Goal: Navigation & Orientation: Find specific page/section

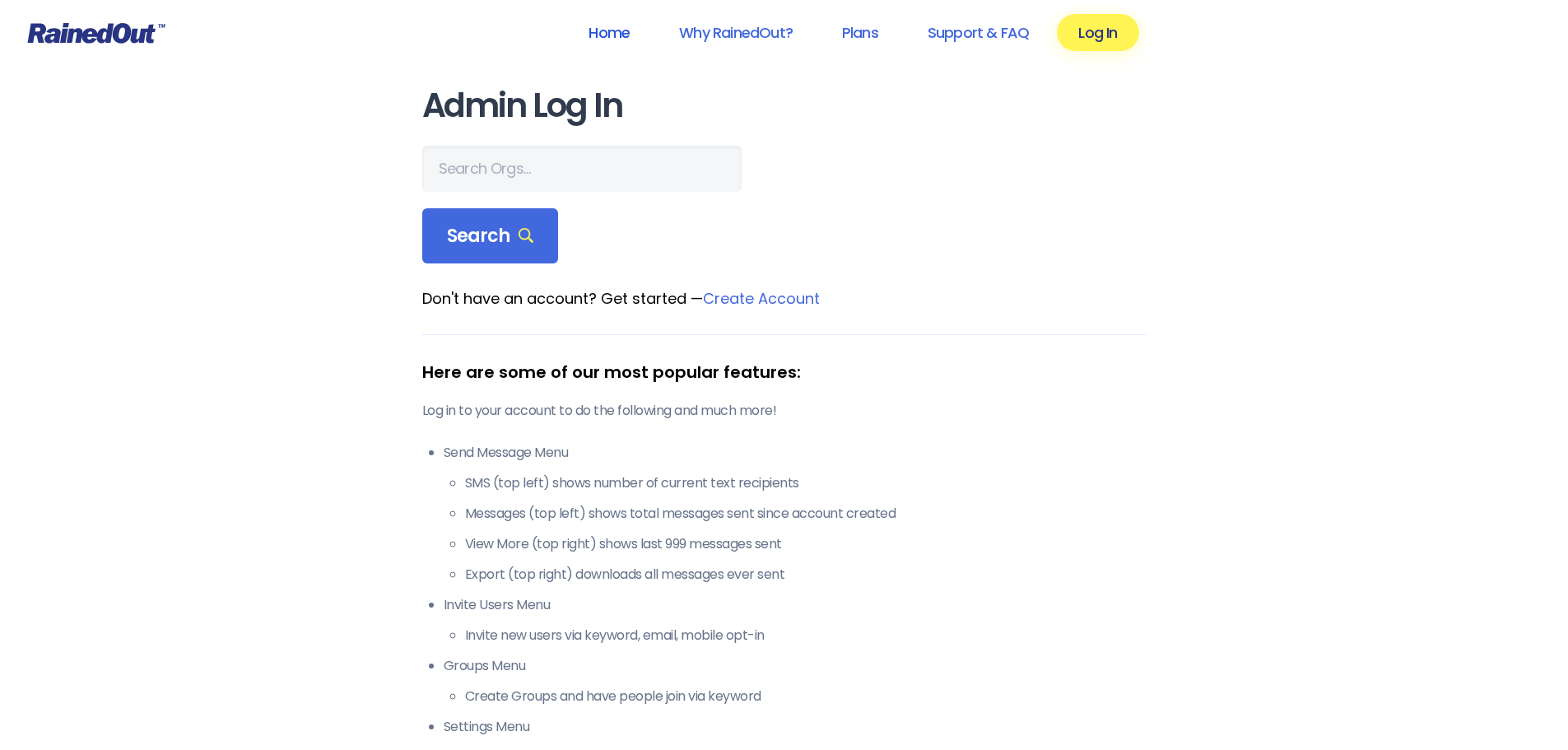
click at [592, 31] on link "Home" at bounding box center [608, 33] width 84 height 37
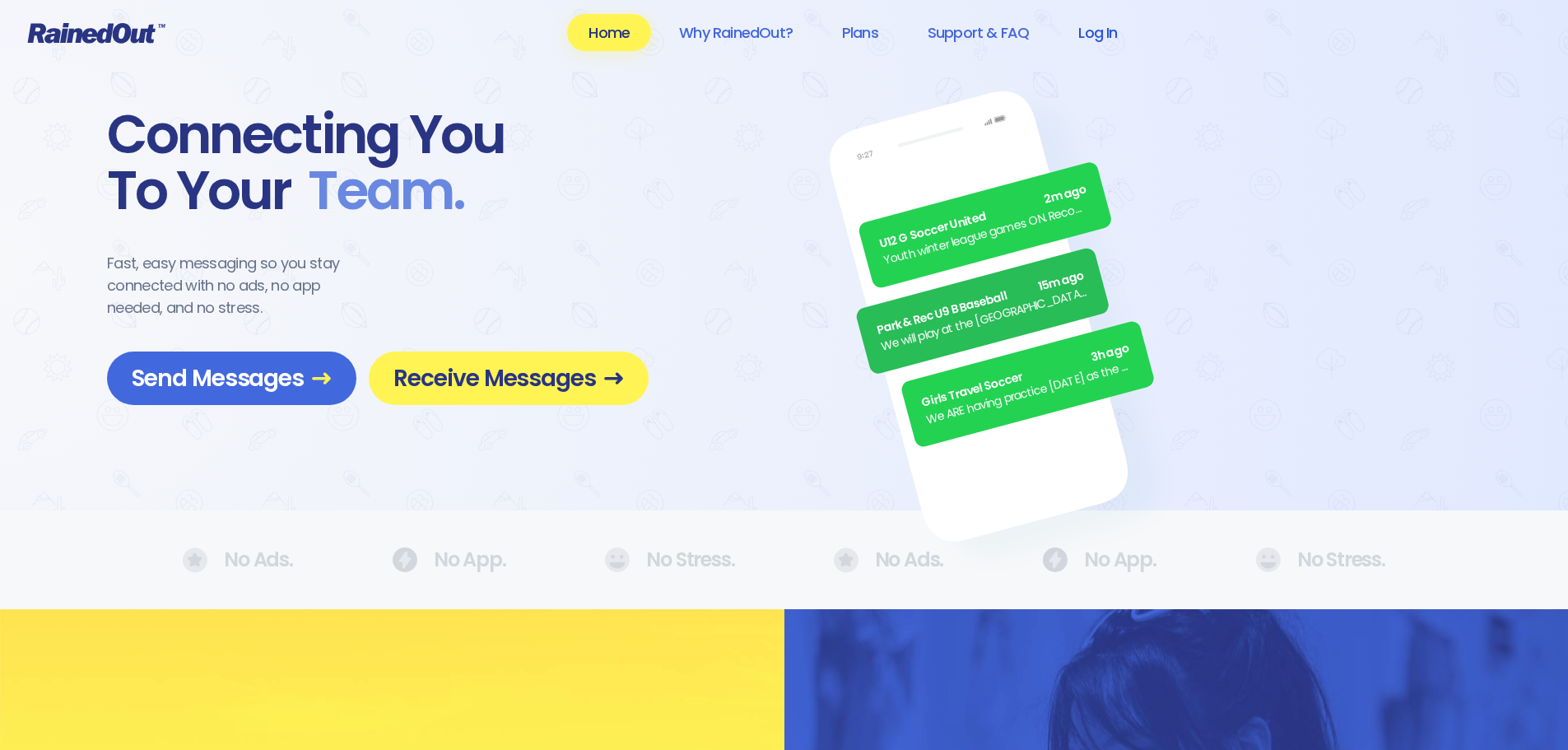
click at [1108, 35] on link "Log In" at bounding box center [1097, 33] width 81 height 37
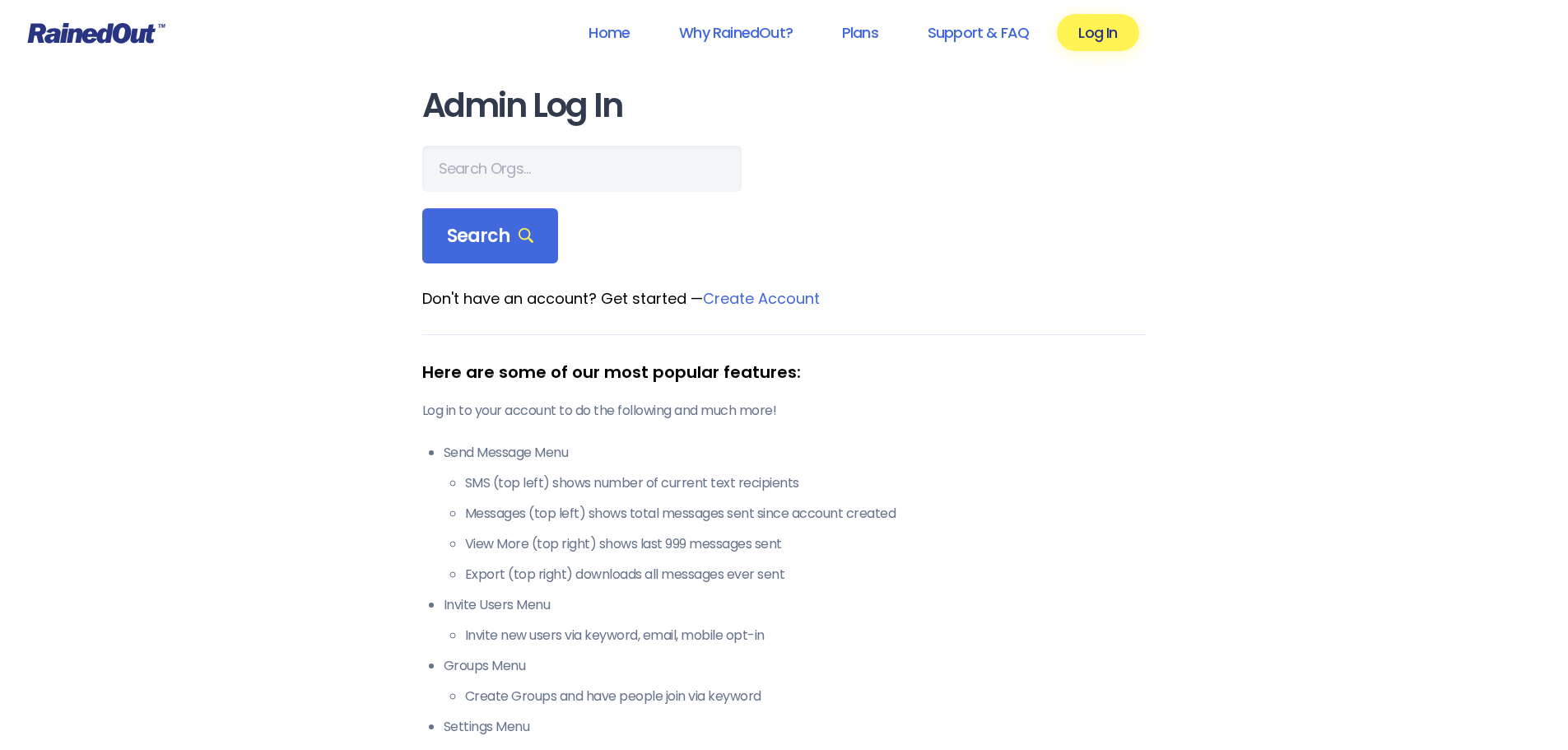
click at [1108, 35] on link "Log In" at bounding box center [1097, 33] width 81 height 37
click at [496, 175] on input "text" at bounding box center [582, 169] width 320 height 46
click at [591, 32] on link "Home" at bounding box center [608, 33] width 84 height 37
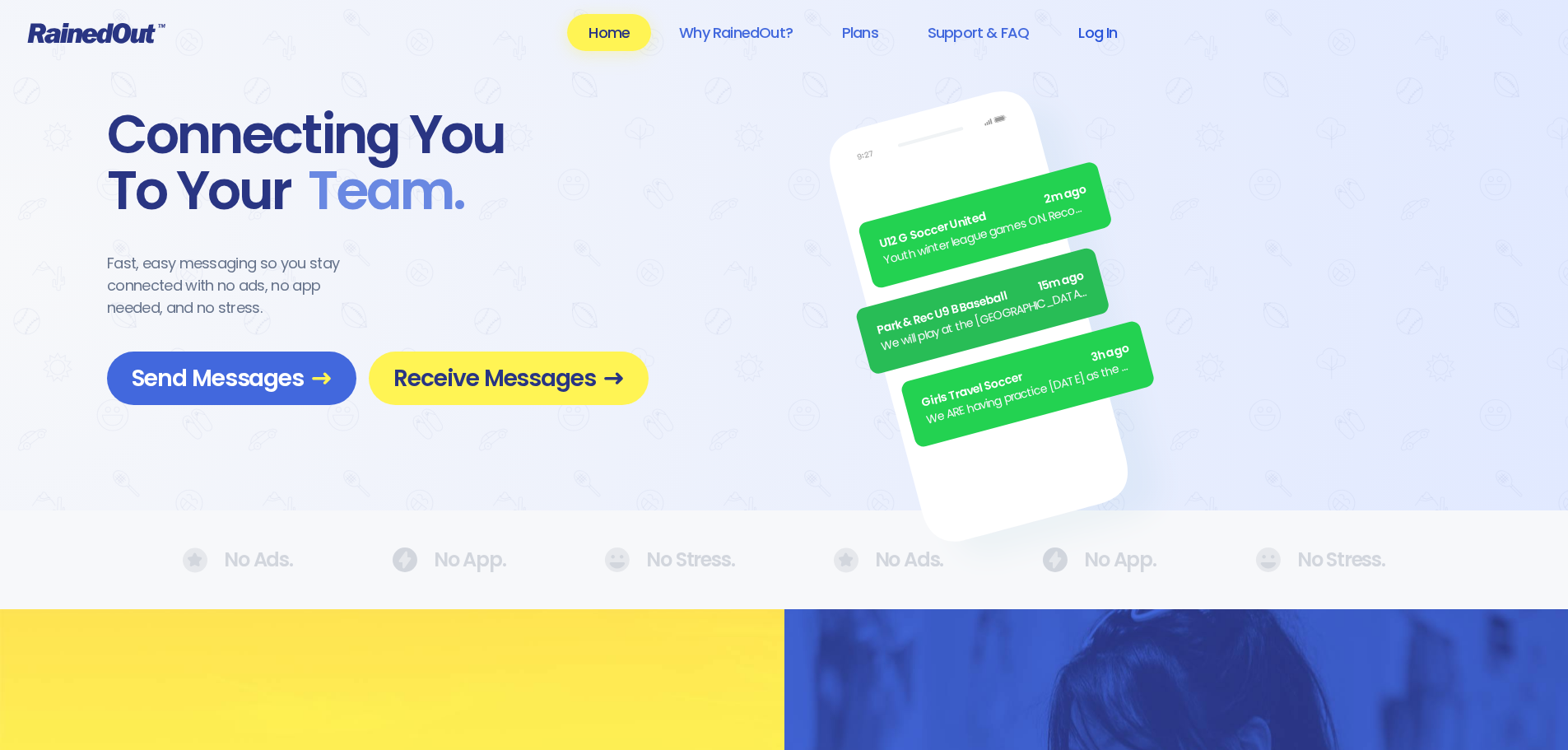
click at [1104, 28] on link "Log In" at bounding box center [1097, 33] width 81 height 37
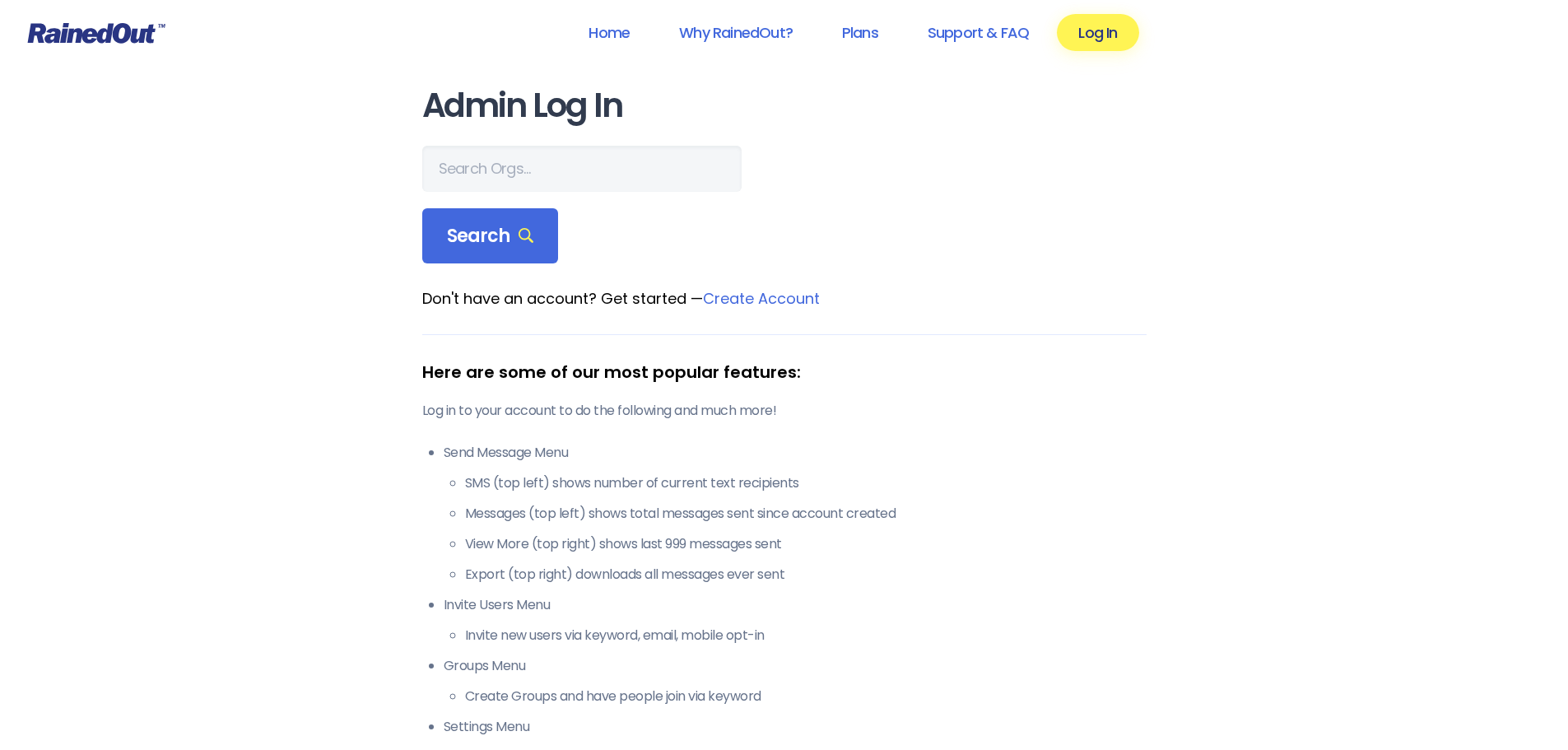
drag, startPoint x: 681, startPoint y: 195, endPoint x: 643, endPoint y: 205, distance: 39.3
click at [643, 205] on div "Admin Log In Search Don't have an account? Get started — Create Account Here ar…" at bounding box center [784, 479] width 790 height 958
click at [579, 175] on input "text" at bounding box center [582, 169] width 320 height 46
